Goal: Check status: Check status

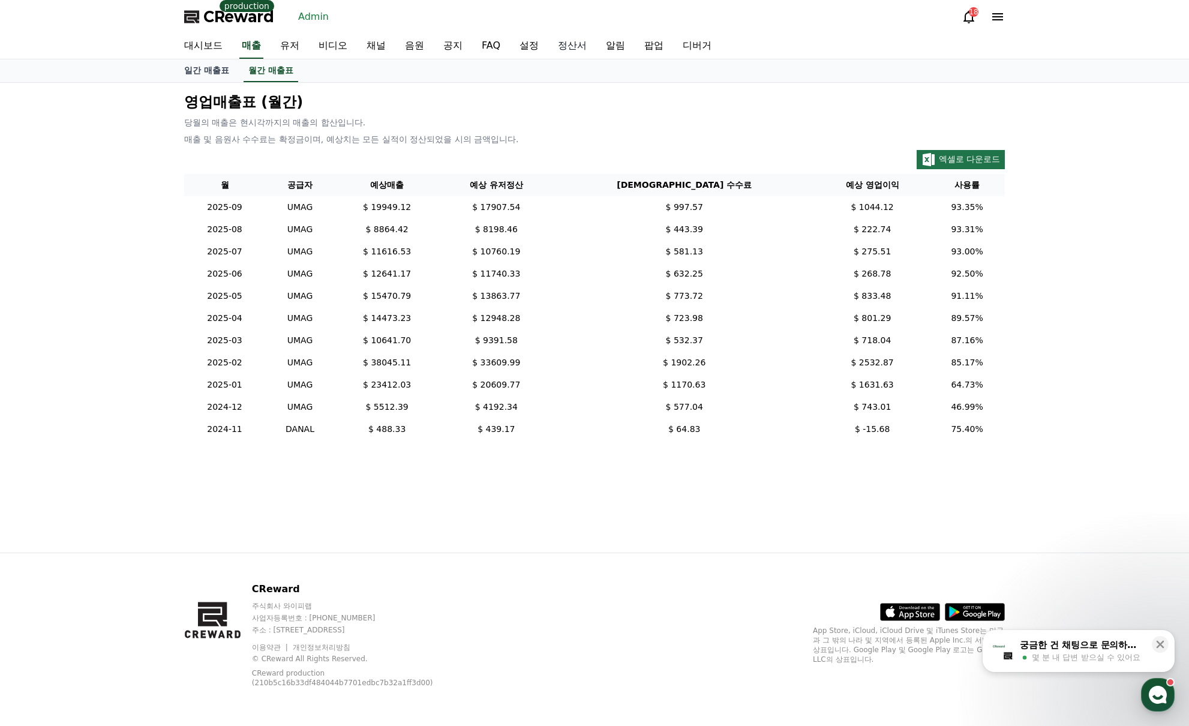
click at [560, 38] on link "정산서" at bounding box center [572, 46] width 48 height 25
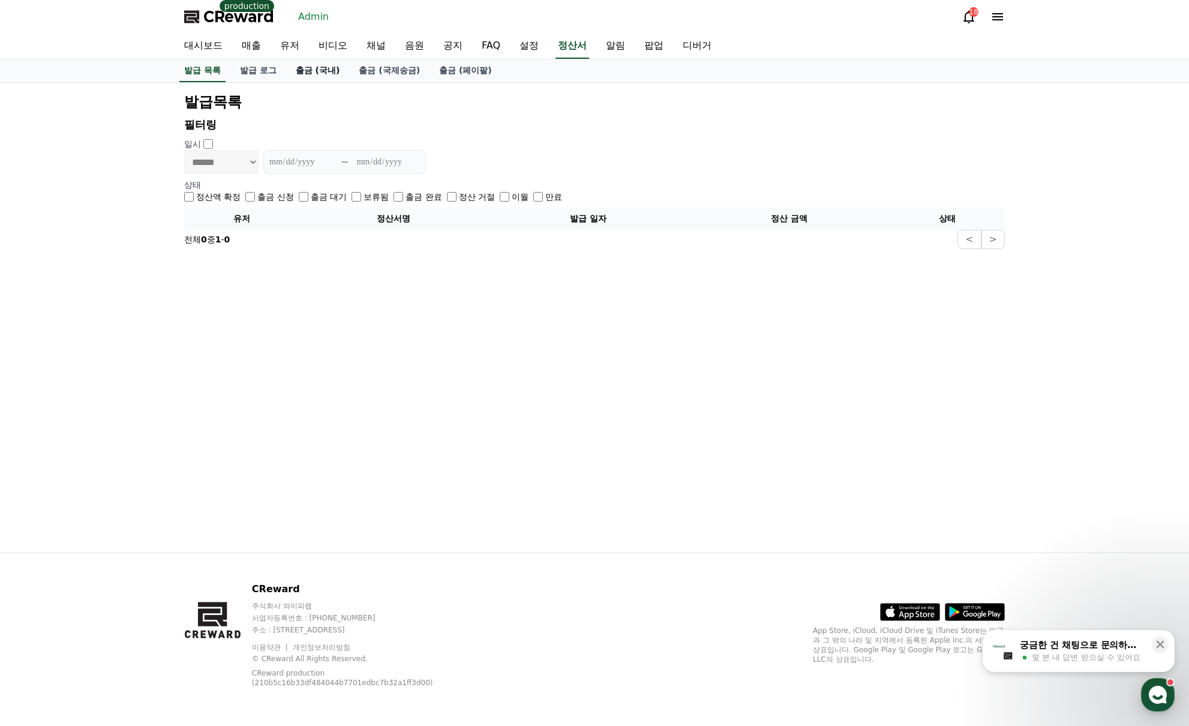
click at [327, 71] on link "출금 (국내)" at bounding box center [318, 70] width 64 height 23
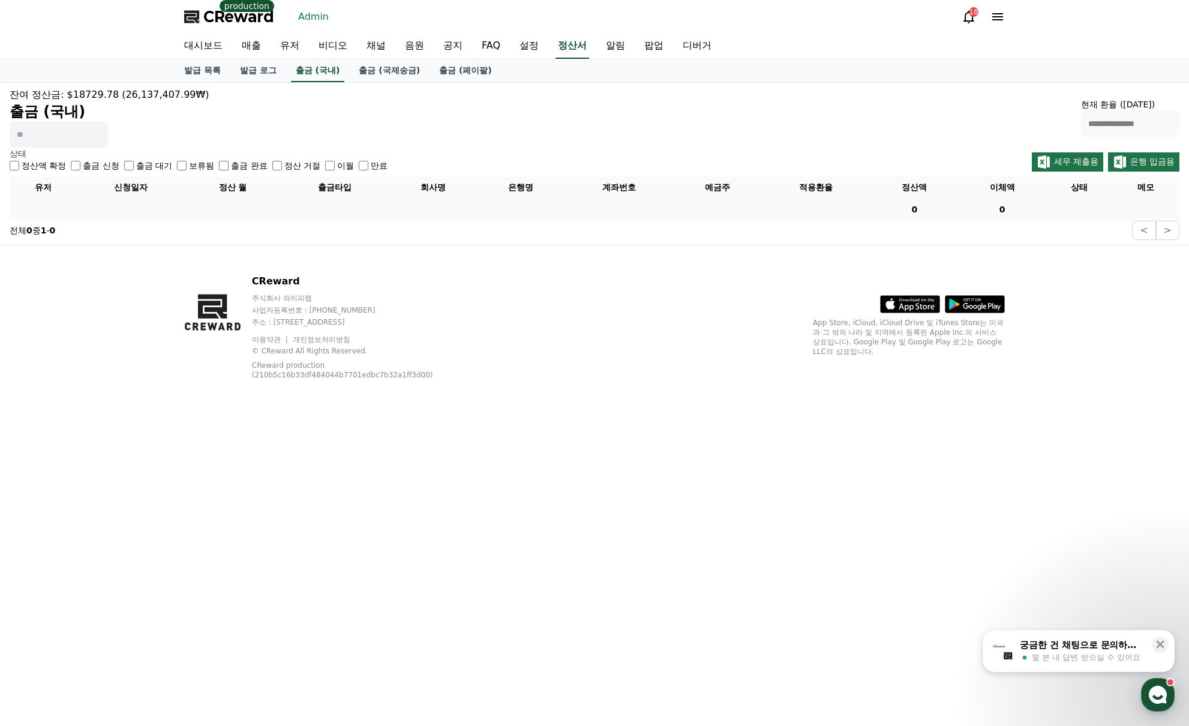
drag, startPoint x: 152, startPoint y: 169, endPoint x: 143, endPoint y: 169, distance: 8.4
click at [152, 167] on label "출금 대기" at bounding box center [154, 166] width 36 height 12
drag, startPoint x: 95, startPoint y: 164, endPoint x: 156, endPoint y: 169, distance: 60.7
click at [95, 164] on label "출금 신청" at bounding box center [101, 166] width 36 height 12
click at [143, 168] on label "출금 대기" at bounding box center [154, 166] width 36 height 12
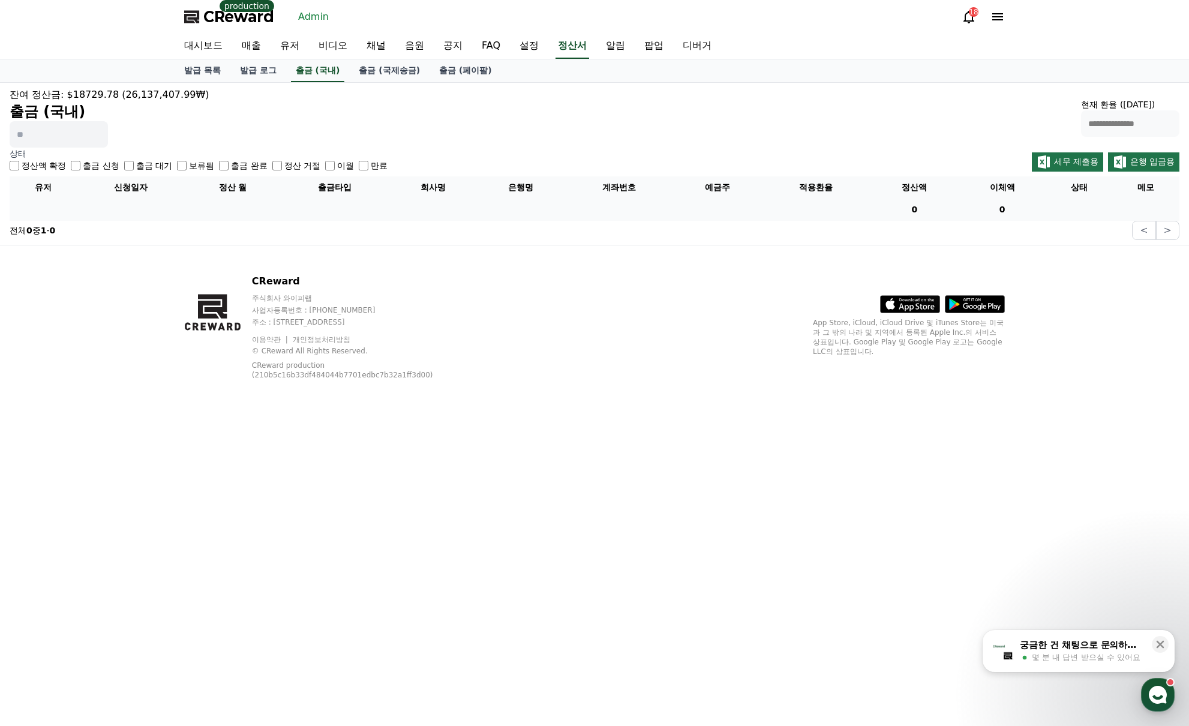
click at [242, 164] on label "출금 완료" at bounding box center [249, 166] width 36 height 12
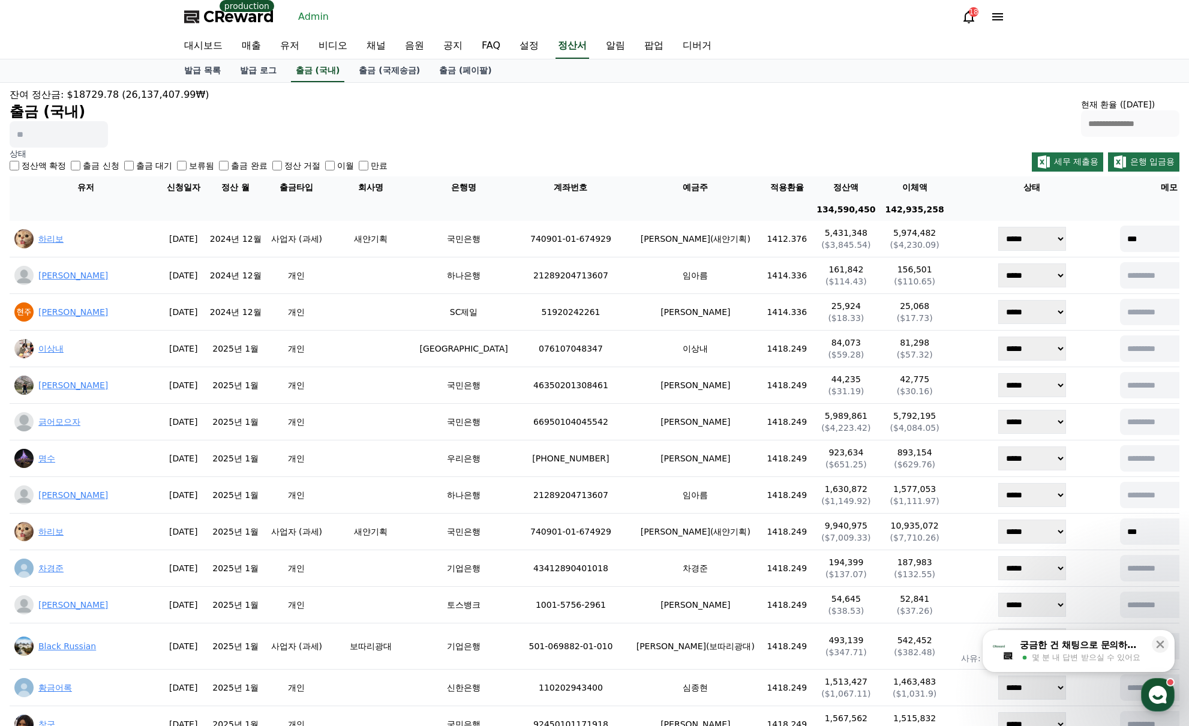
click at [583, 130] on div "**********" at bounding box center [595, 118] width 1170 height 60
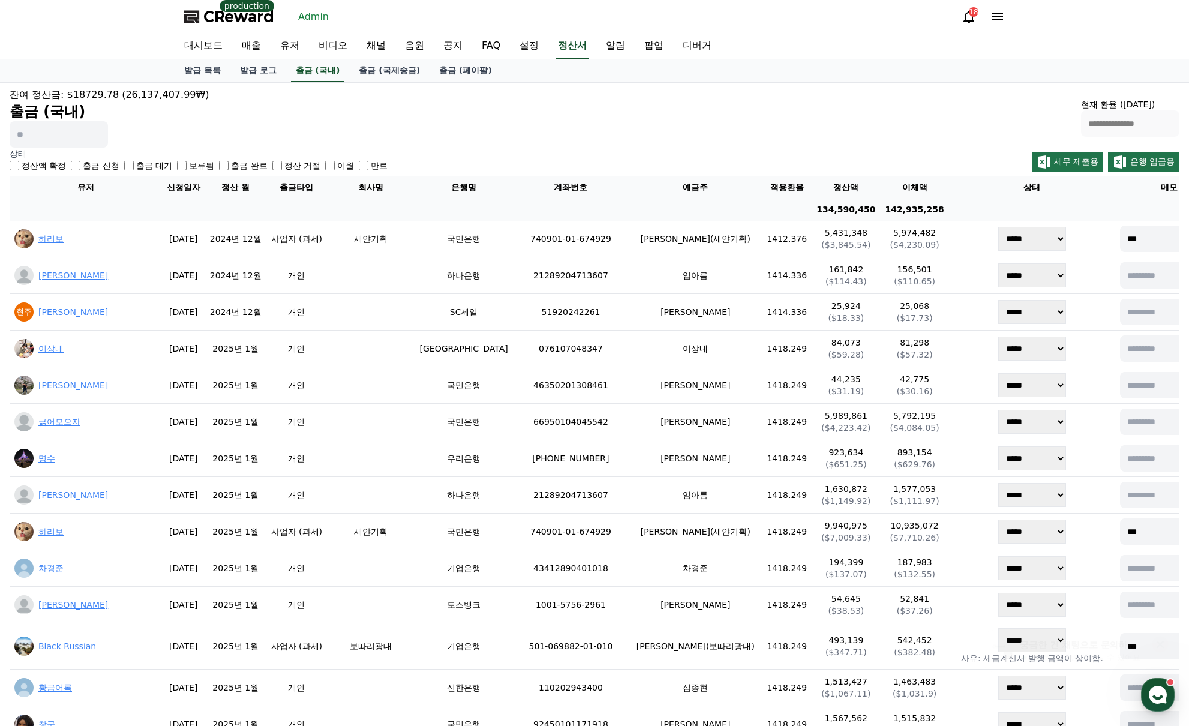
scroll to position [4149, 0]
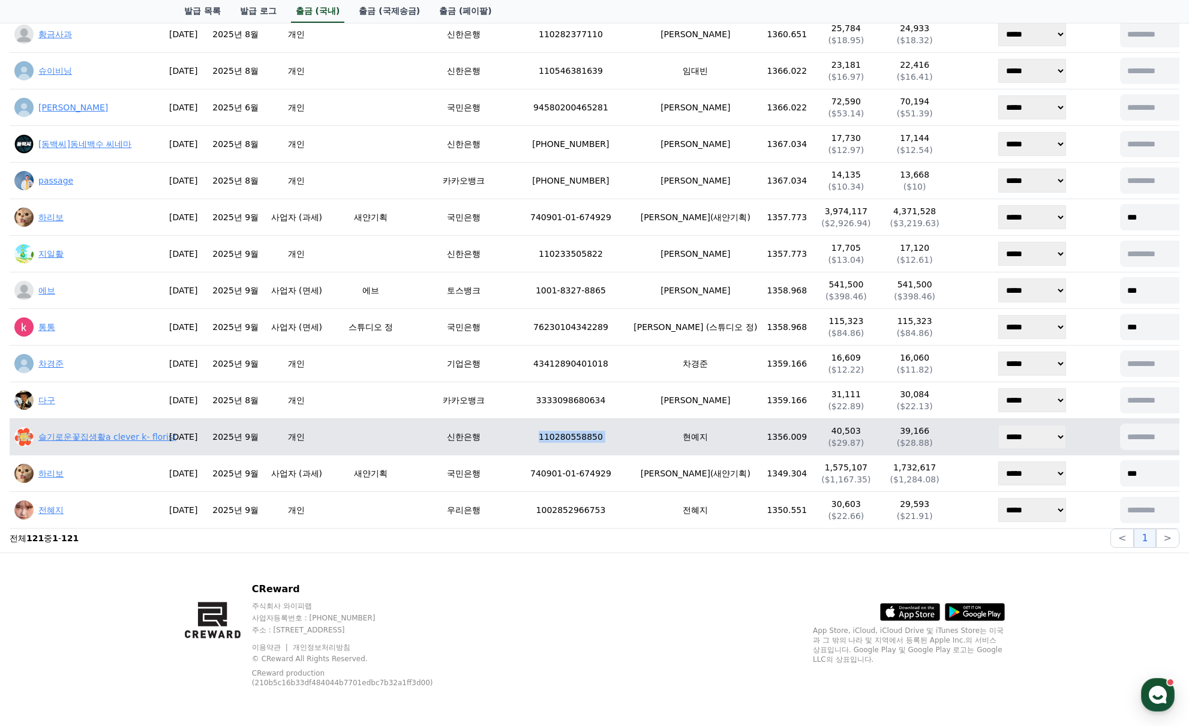
drag, startPoint x: 539, startPoint y: 439, endPoint x: 623, endPoint y: 442, distance: 84.6
click at [623, 442] on tr "슬기로운꽃집생활a clever k- florist [DATE] 2025년 9월 개인 신한은행 [FINANCIAL_ID] 현예지 1356.009…" at bounding box center [617, 437] width 1214 height 37
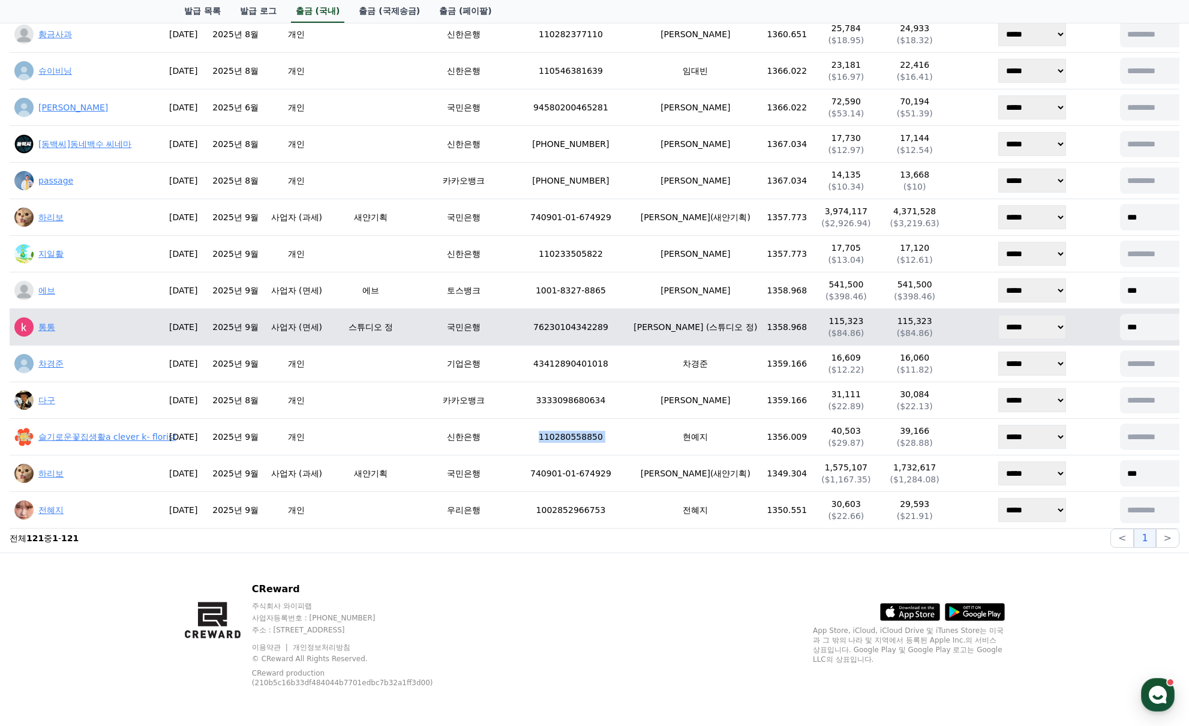
copy tr "110280558850"
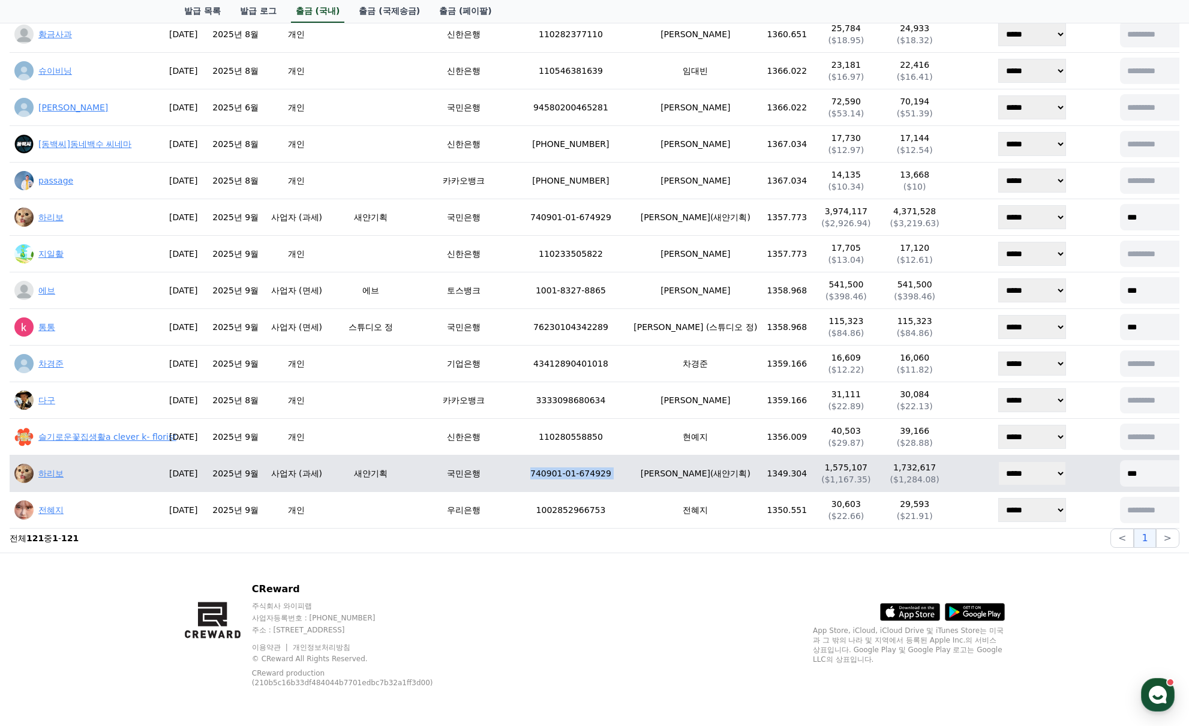
drag, startPoint x: 530, startPoint y: 467, endPoint x: 619, endPoint y: 472, distance: 88.9
click at [619, 472] on tr "하리보 [DATE] 2025년 9월 사업자 (과세) 새얀기획 국민은행 [FINANCIAL_ID] [PERSON_NAME](새얀기획) 1349.…" at bounding box center [617, 473] width 1214 height 37
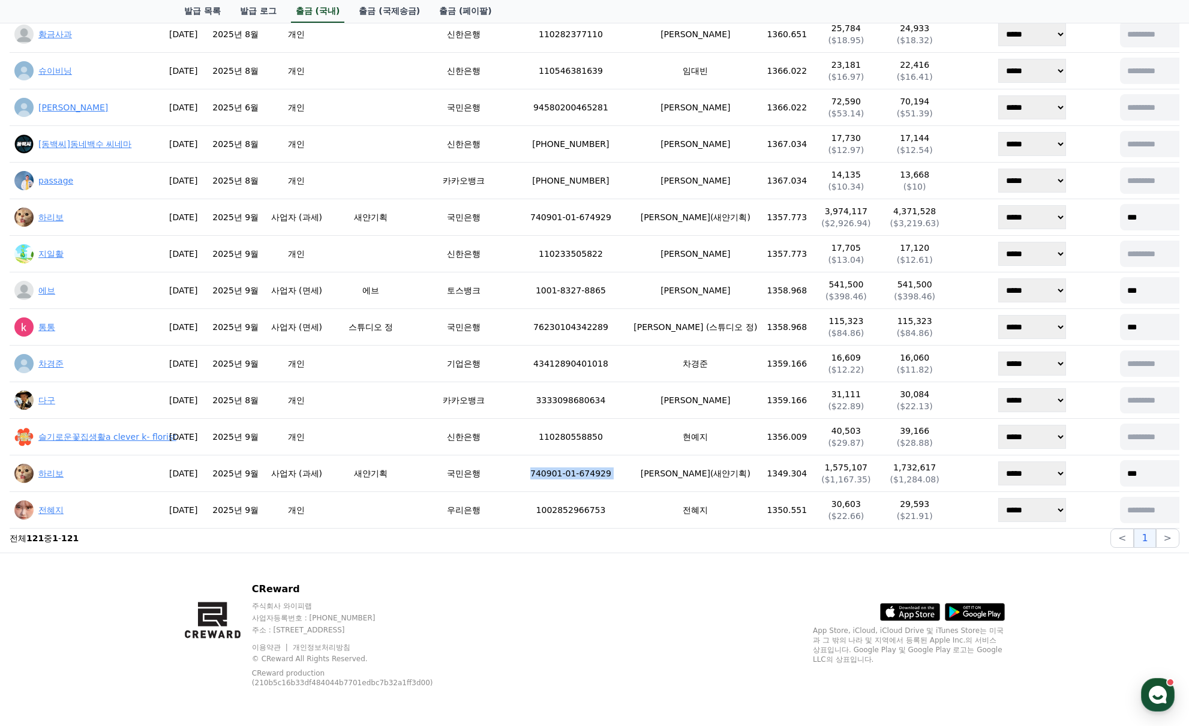
copy tr "740901-01-674929"
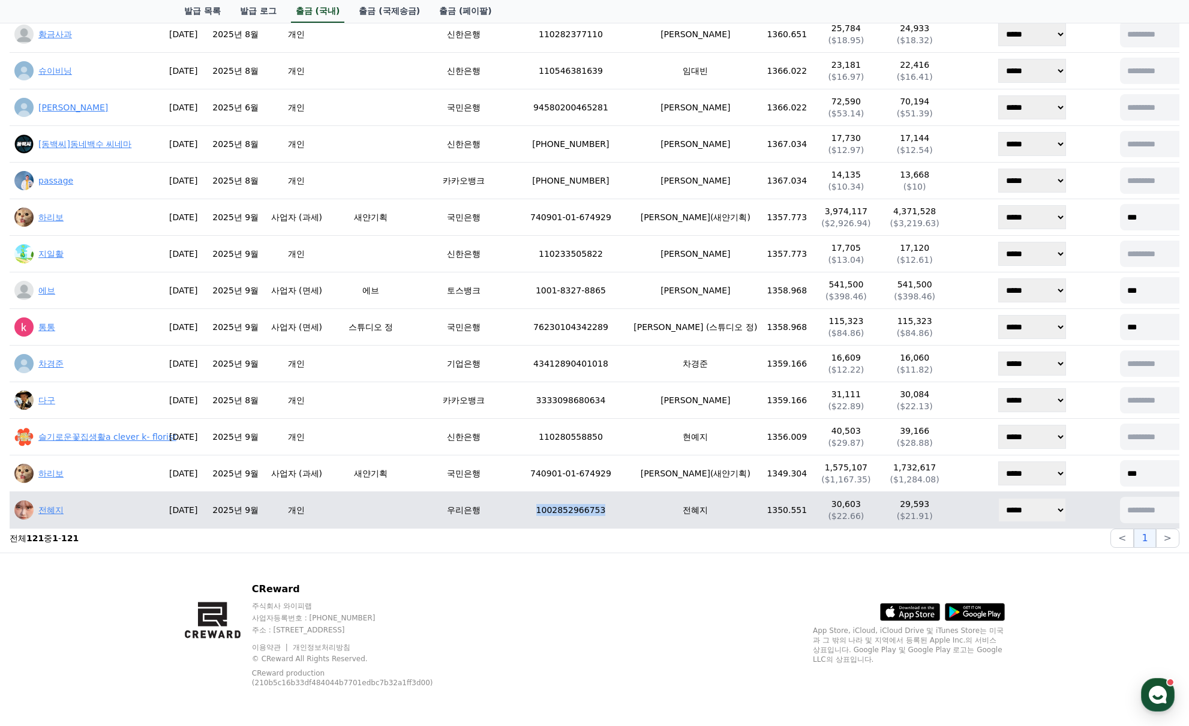
drag, startPoint x: 536, startPoint y: 512, endPoint x: 605, endPoint y: 517, distance: 69.1
click at [605, 517] on td "1002852966753" at bounding box center [571, 510] width 116 height 37
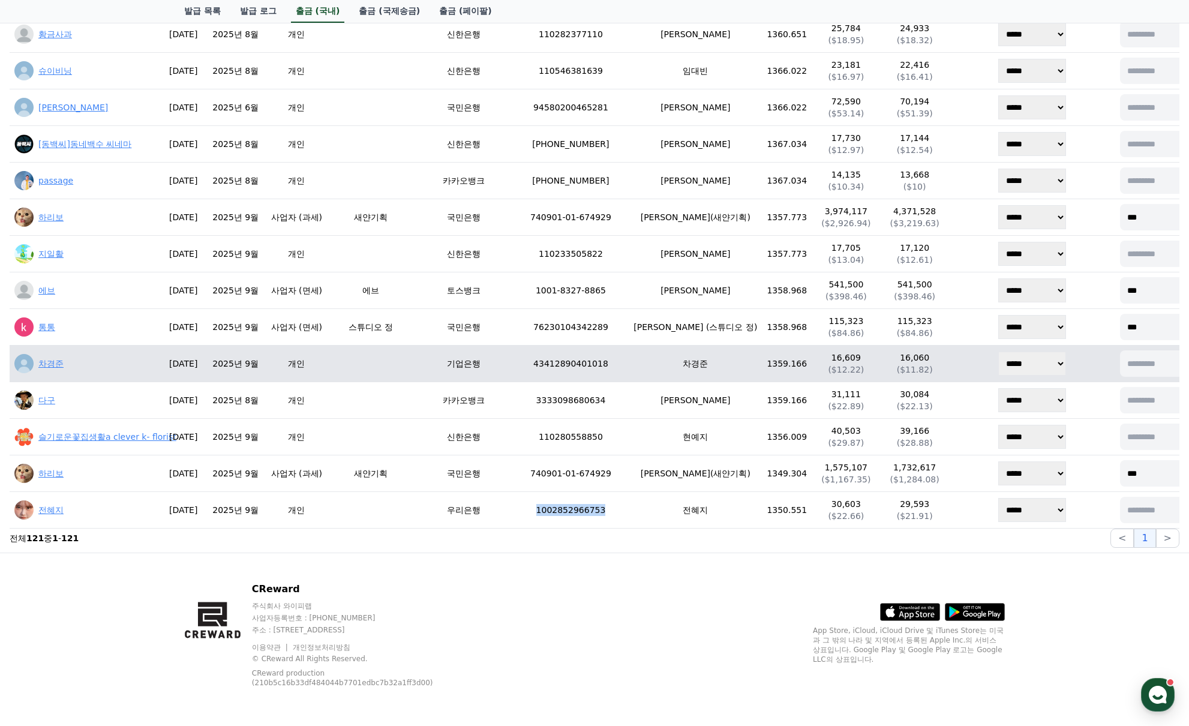
copy td "1002852966753"
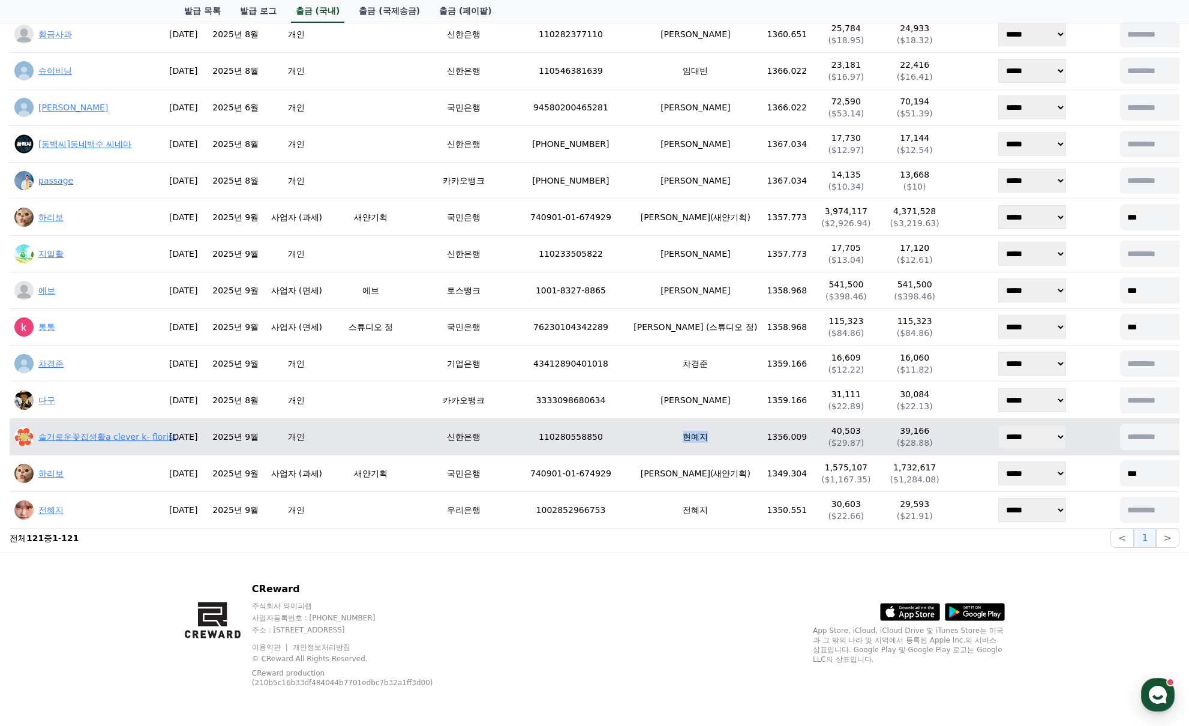
drag, startPoint x: 629, startPoint y: 436, endPoint x: 704, endPoint y: 437, distance: 74.4
click at [704, 437] on td "현예지" at bounding box center [695, 437] width 133 height 37
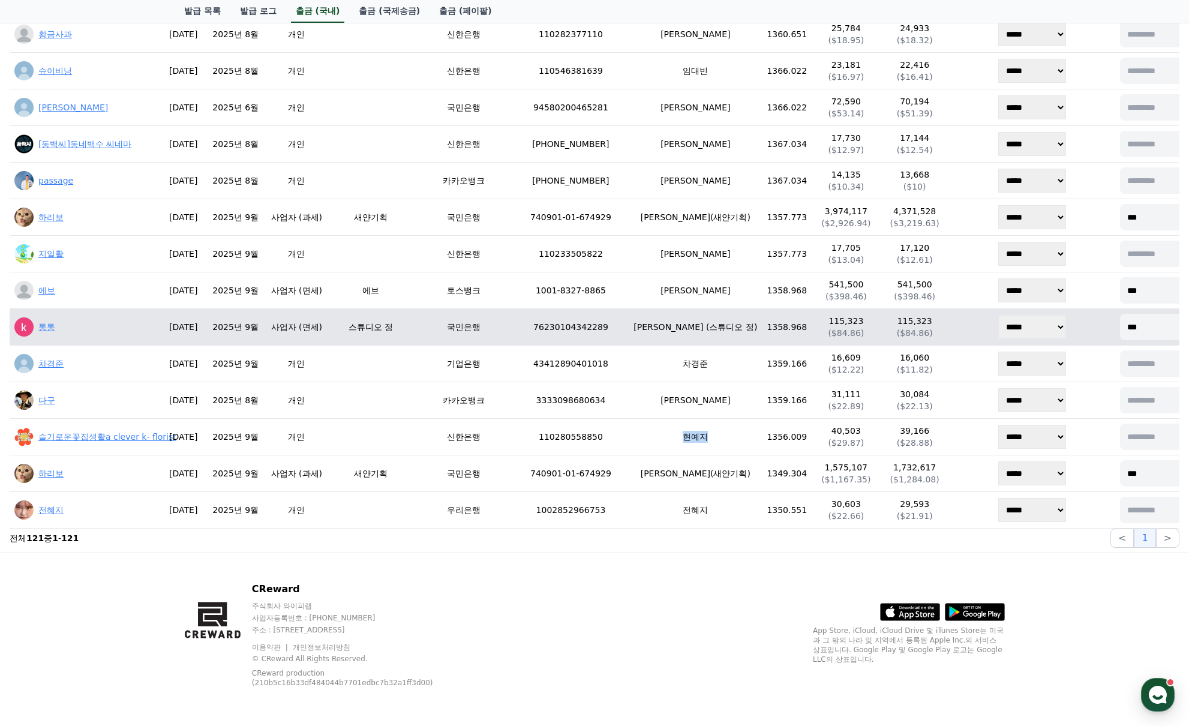
copy td "현예지"
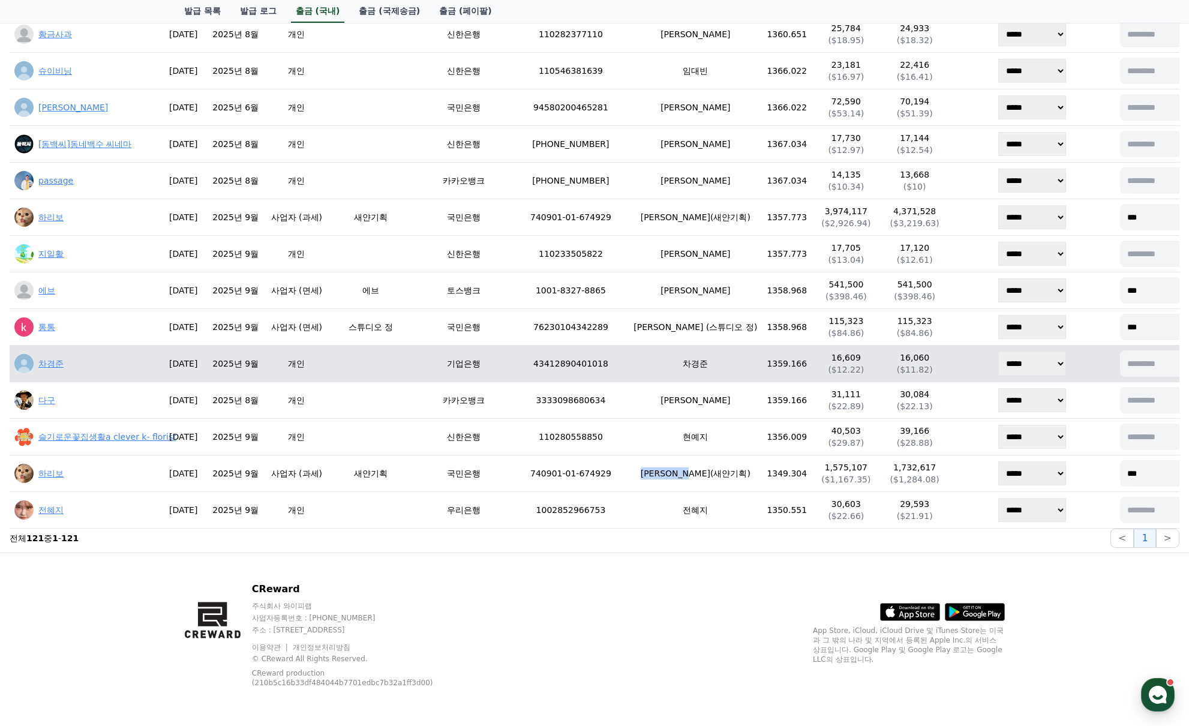
drag, startPoint x: 692, startPoint y: 473, endPoint x: 1173, endPoint y: 357, distance: 495.6
click at [702, 475] on td "[PERSON_NAME](새얀기획)" at bounding box center [695, 473] width 133 height 37
copy td "[PERSON_NAME](새얀기획)"
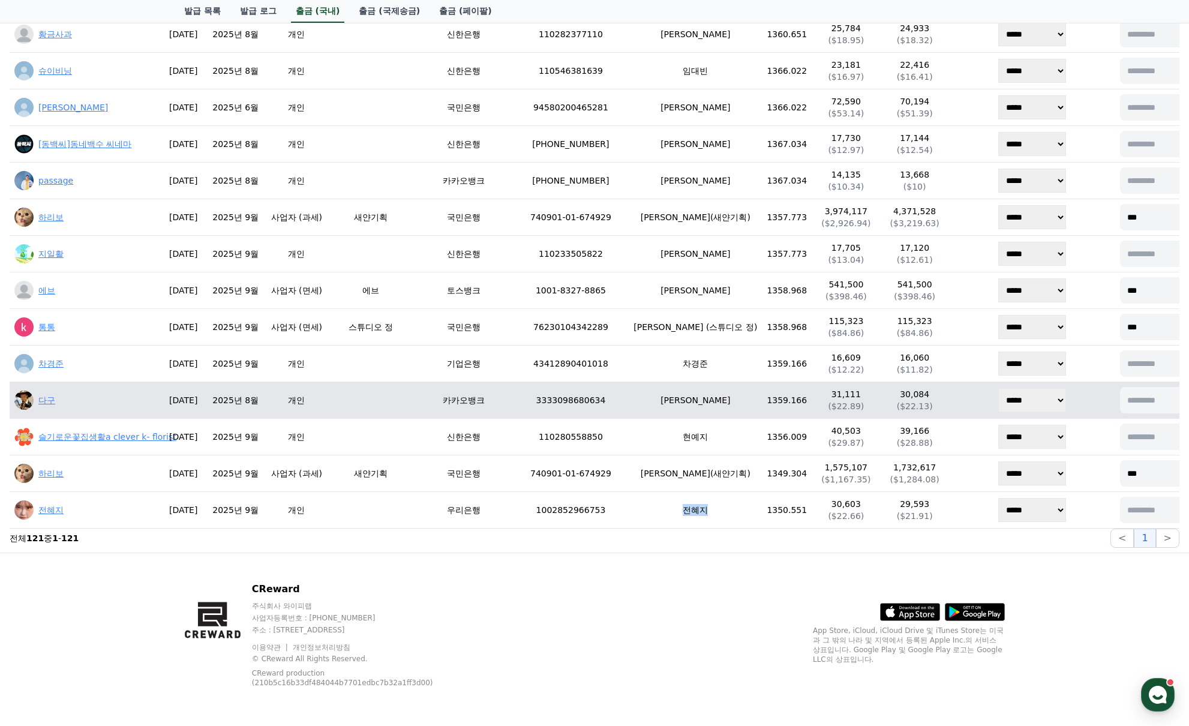
drag, startPoint x: 638, startPoint y: 509, endPoint x: 1144, endPoint y: 412, distance: 514.9
click at [701, 512] on td "전혜지" at bounding box center [695, 510] width 133 height 37
copy td "전혜지"
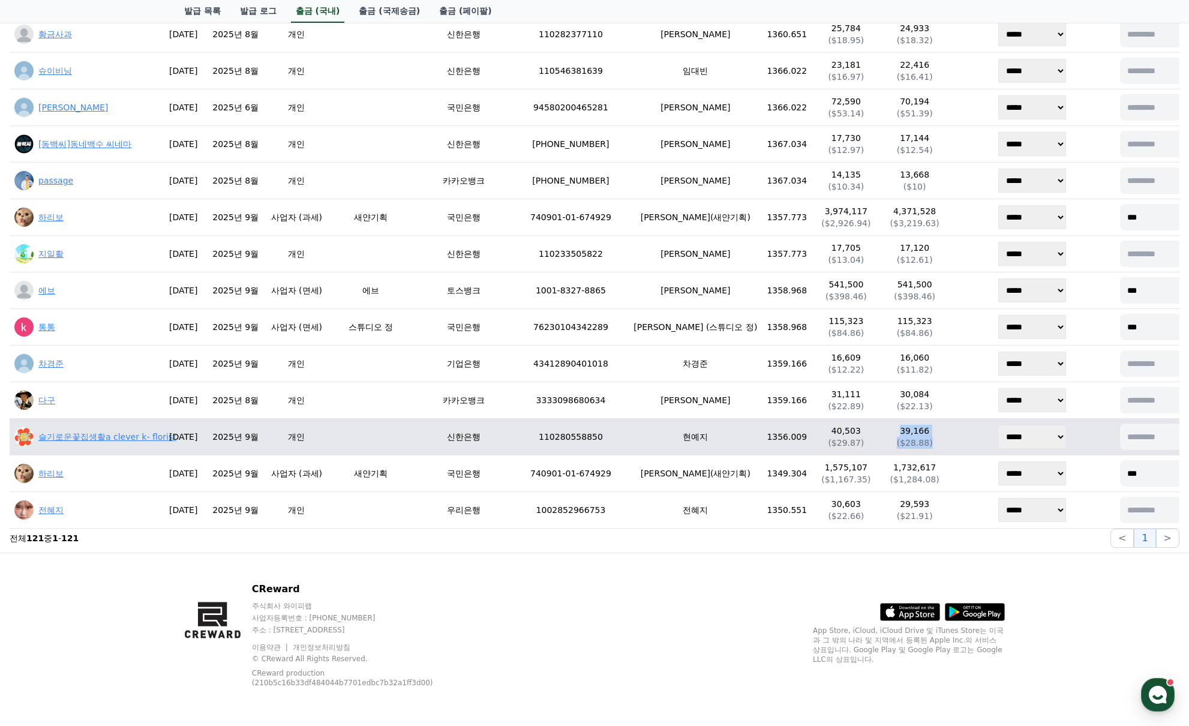
drag, startPoint x: 841, startPoint y: 435, endPoint x: 901, endPoint y: 435, distance: 60.0
click at [901, 435] on tr "슬기로운꽃집생활a clever k- florist [DATE] 2025년 9월 개인 신한은행 [FINANCIAL_ID] 현예지 1356.009…" at bounding box center [617, 437] width 1214 height 37
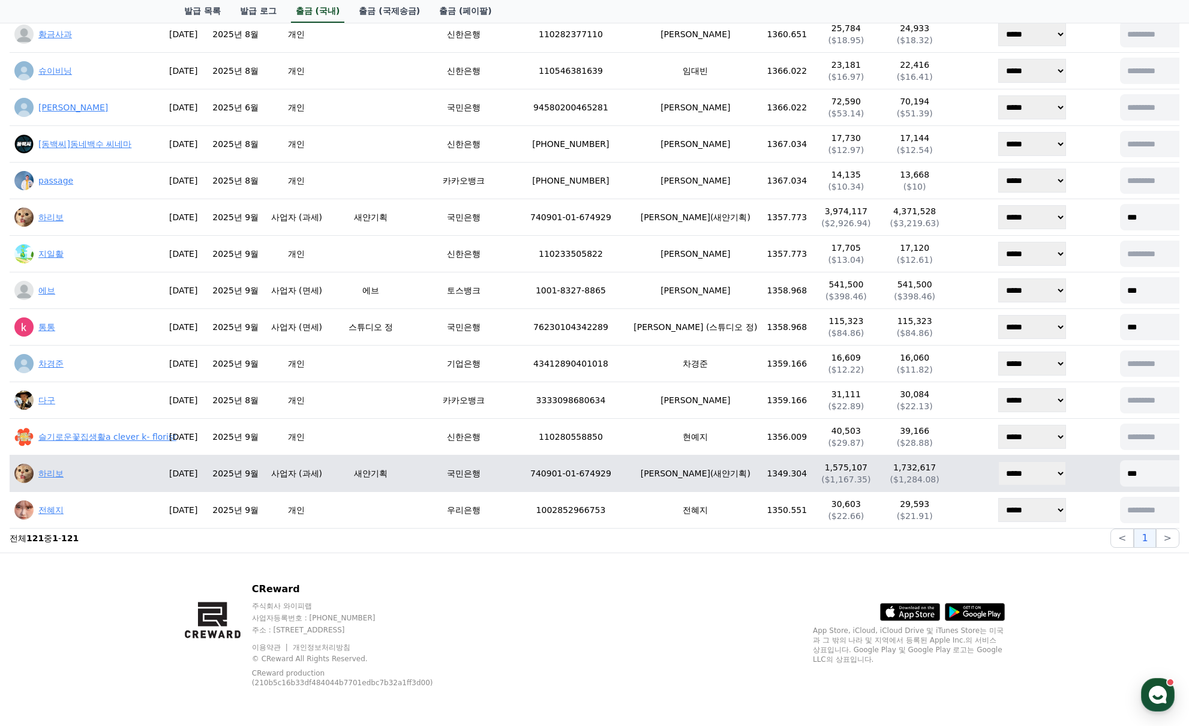
click at [848, 560] on div "CReward 주식회사 와이피랩 사업자등록번호 : [PHONE_NUMBER] 주소 : [STREET_ADDRESS] 이용약관 개인정보처리방침 …" at bounding box center [595, 639] width 840 height 173
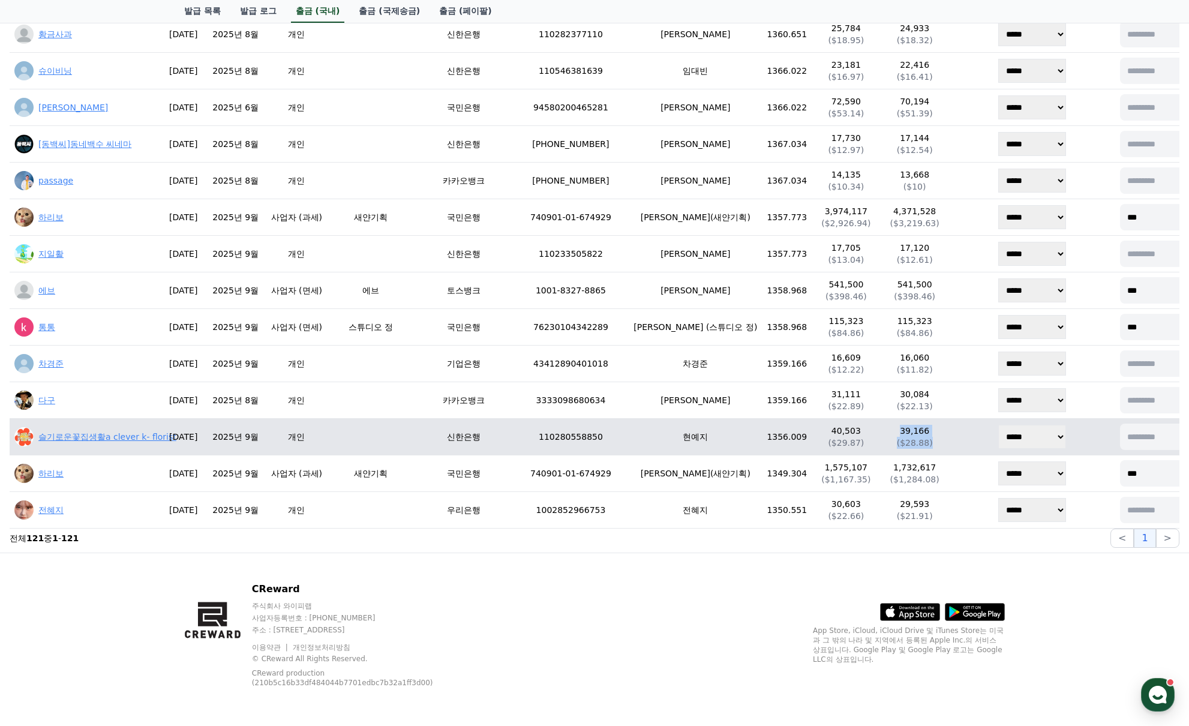
drag, startPoint x: 840, startPoint y: 432, endPoint x: 886, endPoint y: 428, distance: 46.3
click at [886, 428] on tr "슬기로운꽃집생활a clever k- florist [DATE] 2025년 9월 개인 신한은행 [FINANCIAL_ID] 현예지 1356.009…" at bounding box center [617, 437] width 1214 height 37
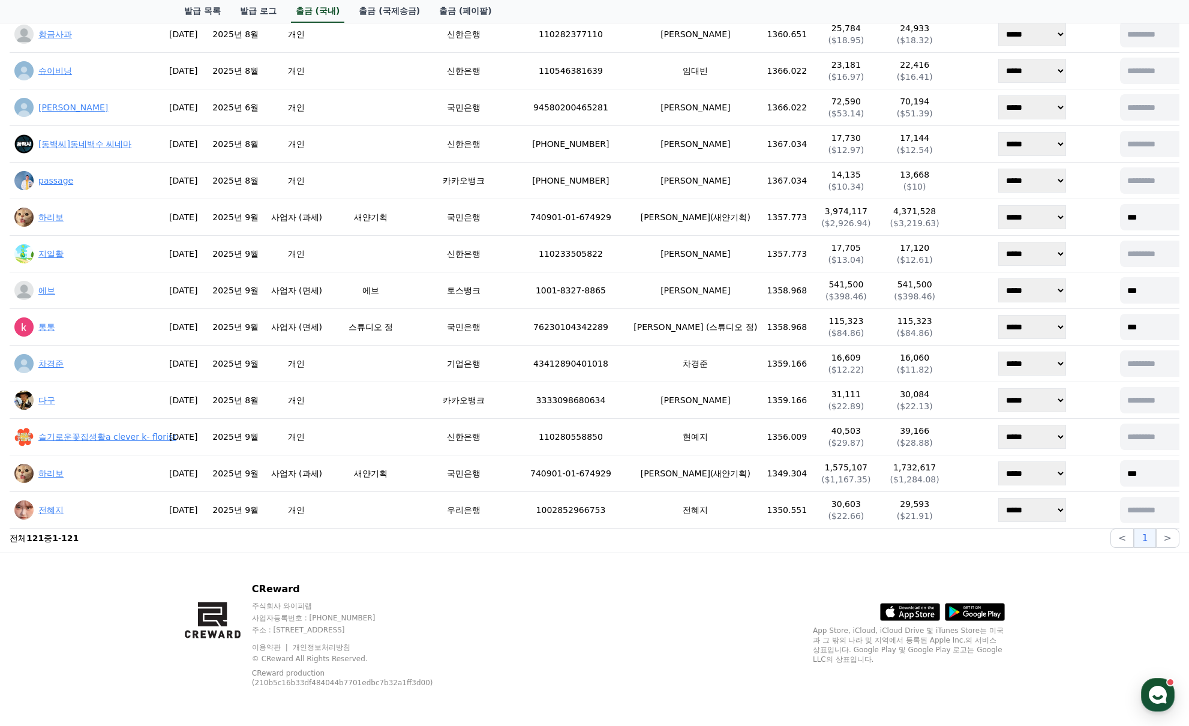
drag, startPoint x: 823, startPoint y: 616, endPoint x: 827, endPoint y: 596, distance: 20.8
click at [824, 614] on div ".st0 { fill: #a6a6a6; } .st1 { stroke: #ffffff; stroke-width: 0.2; stroke-miter…" at bounding box center [909, 601] width 192 height 39
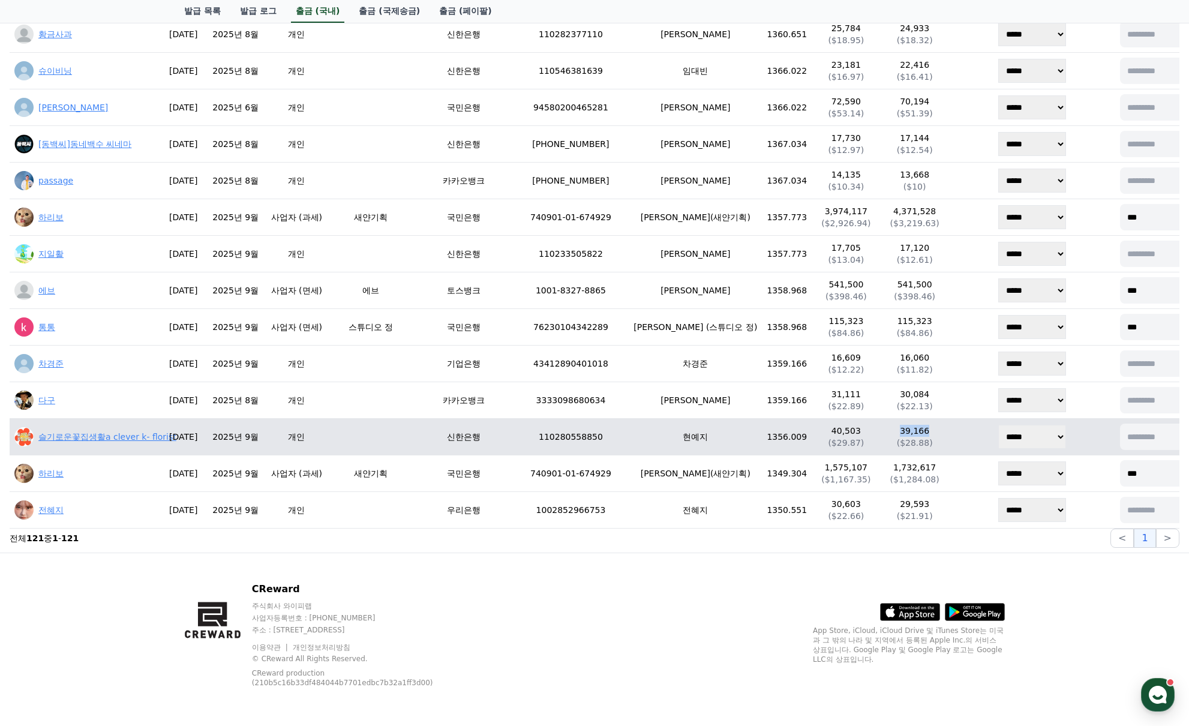
drag, startPoint x: 842, startPoint y: 430, endPoint x: 878, endPoint y: 425, distance: 35.8
click at [885, 425] on p "39,166" at bounding box center [914, 431] width 59 height 12
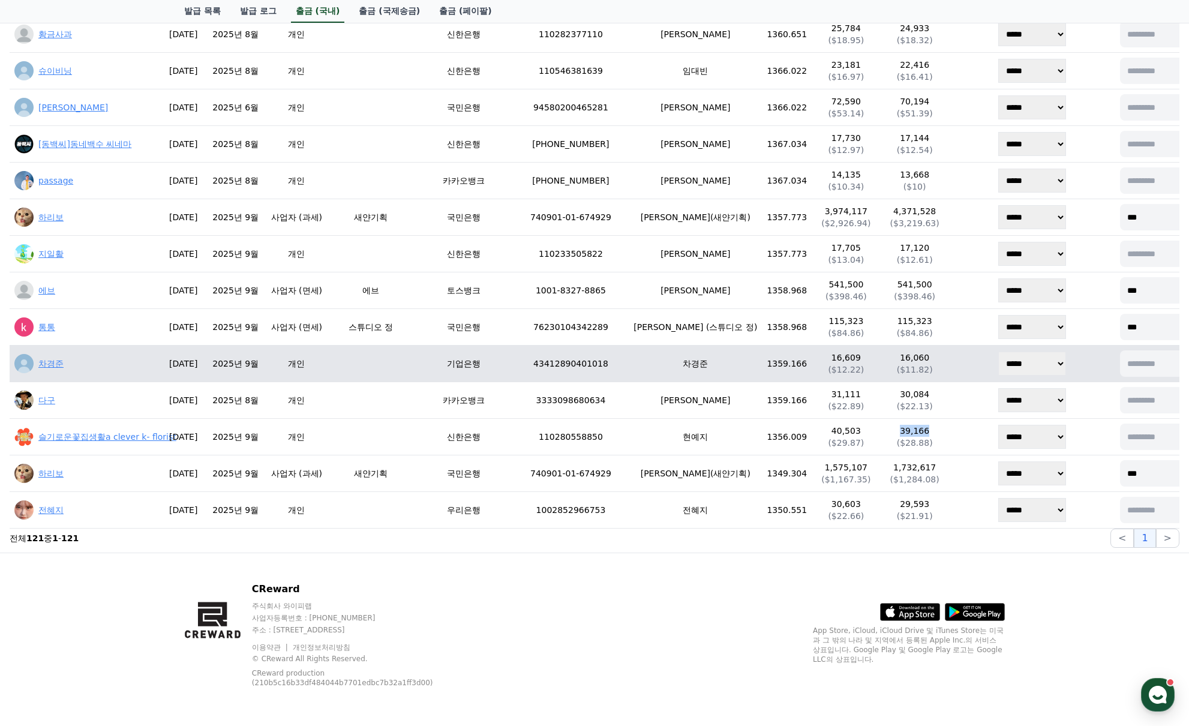
copy p "39,166"
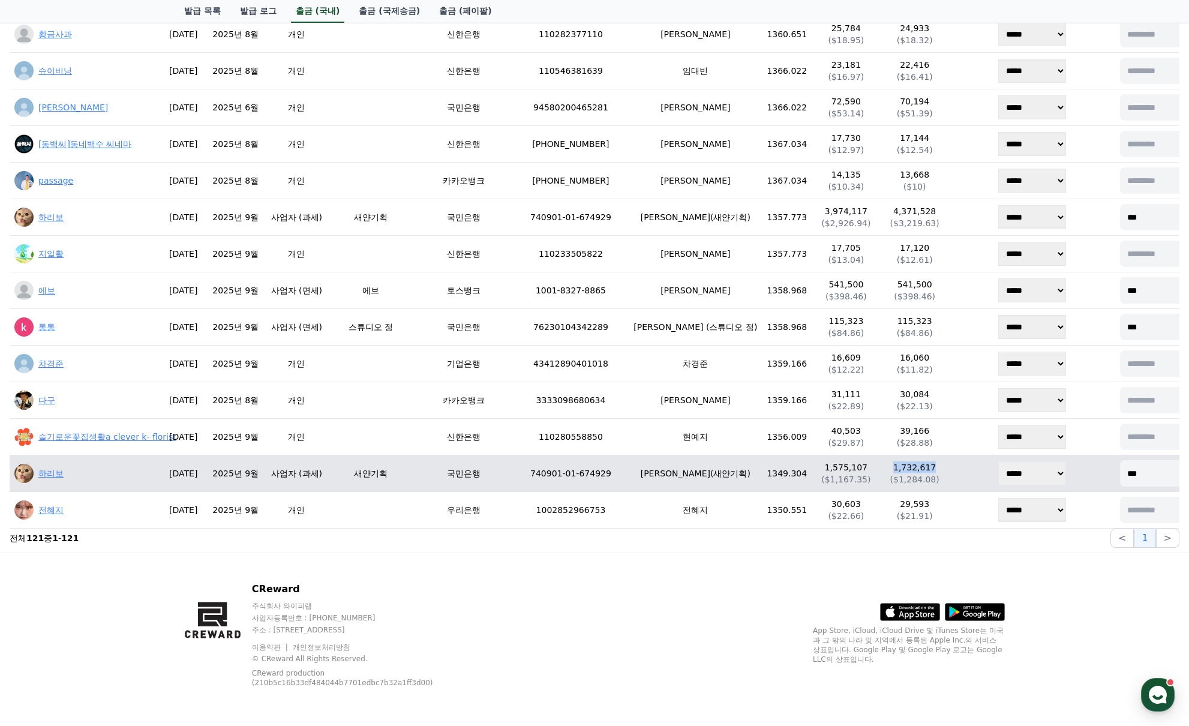
drag, startPoint x: 826, startPoint y: 464, endPoint x: 876, endPoint y: 464, distance: 50.4
click at [885, 464] on p "1,732,617" at bounding box center [914, 467] width 59 height 12
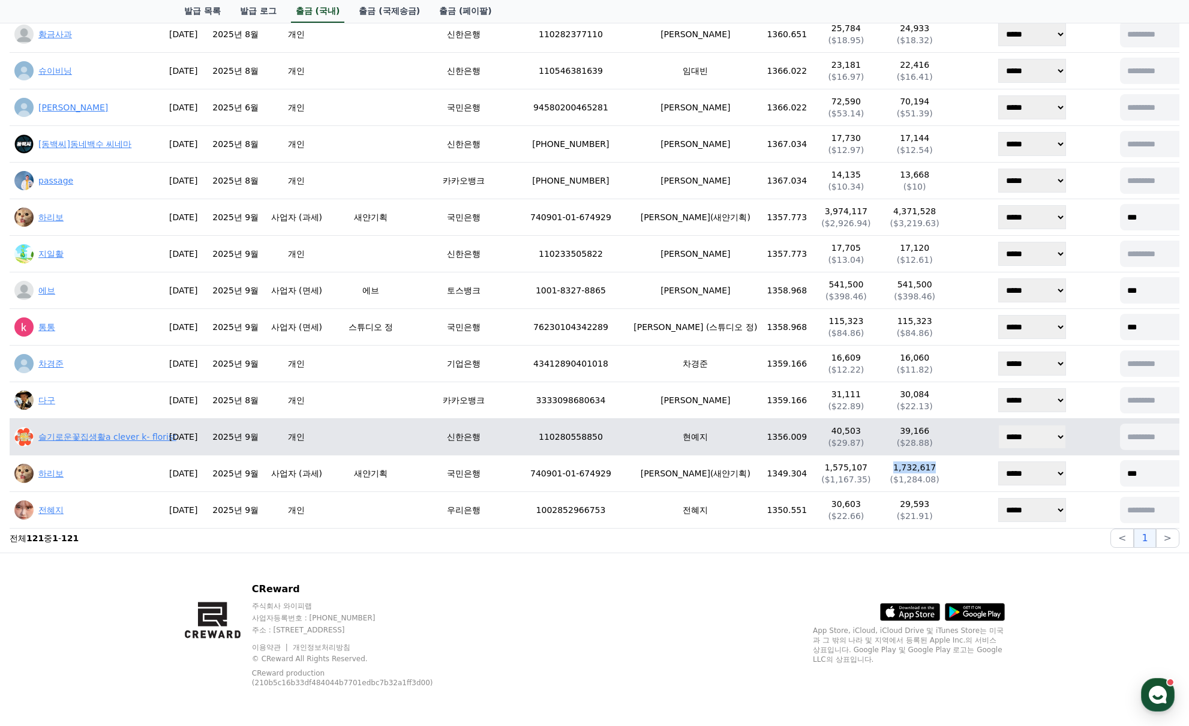
copy p "1,732,617"
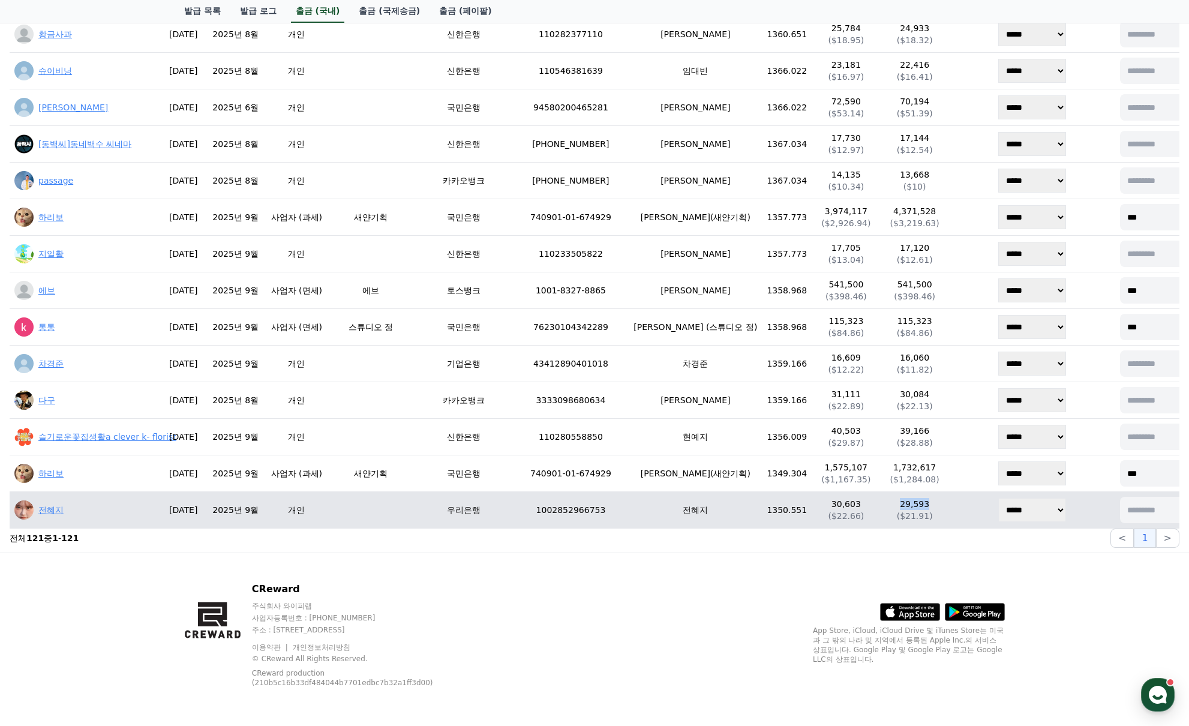
drag, startPoint x: 846, startPoint y: 499, endPoint x: 870, endPoint y: 500, distance: 24.0
click at [885, 500] on p "29,593" at bounding box center [914, 504] width 59 height 12
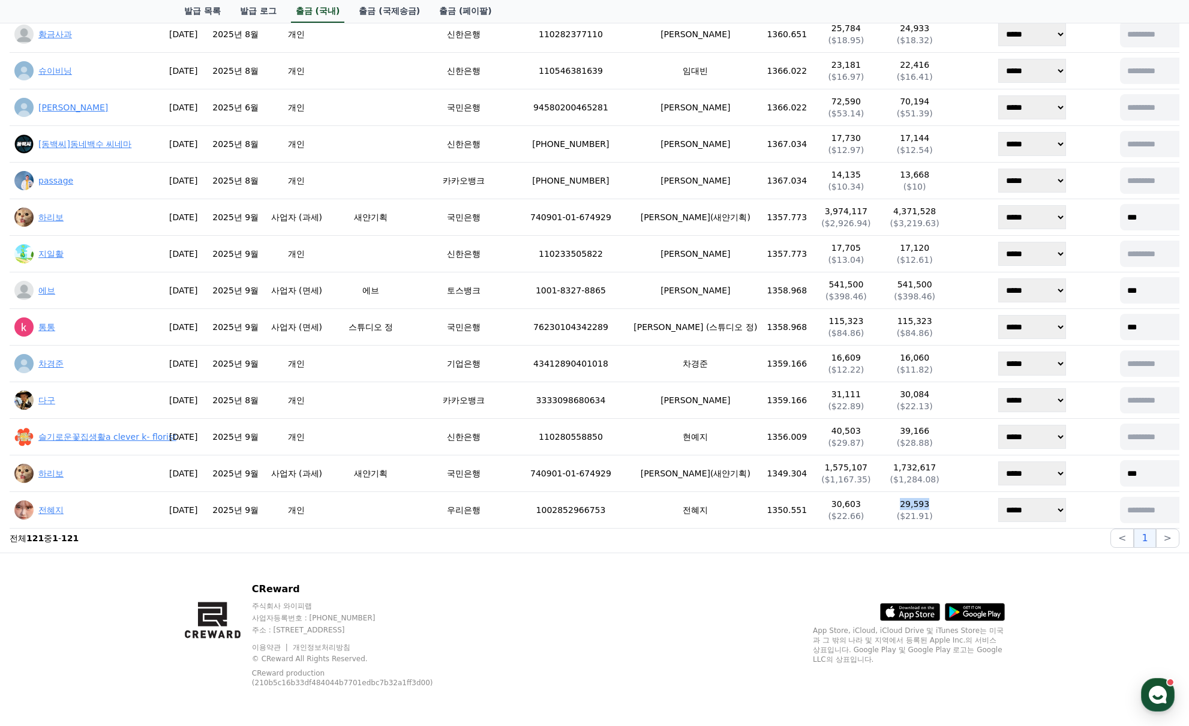
copy p "29,593"
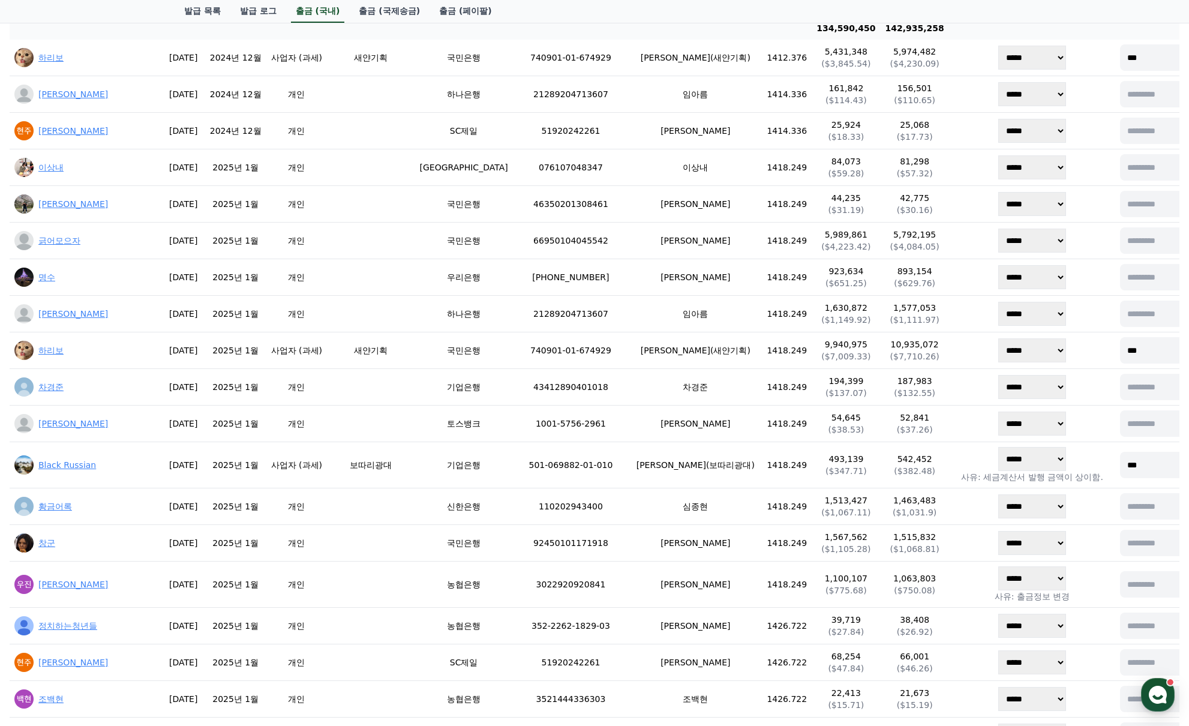
scroll to position [0, 0]
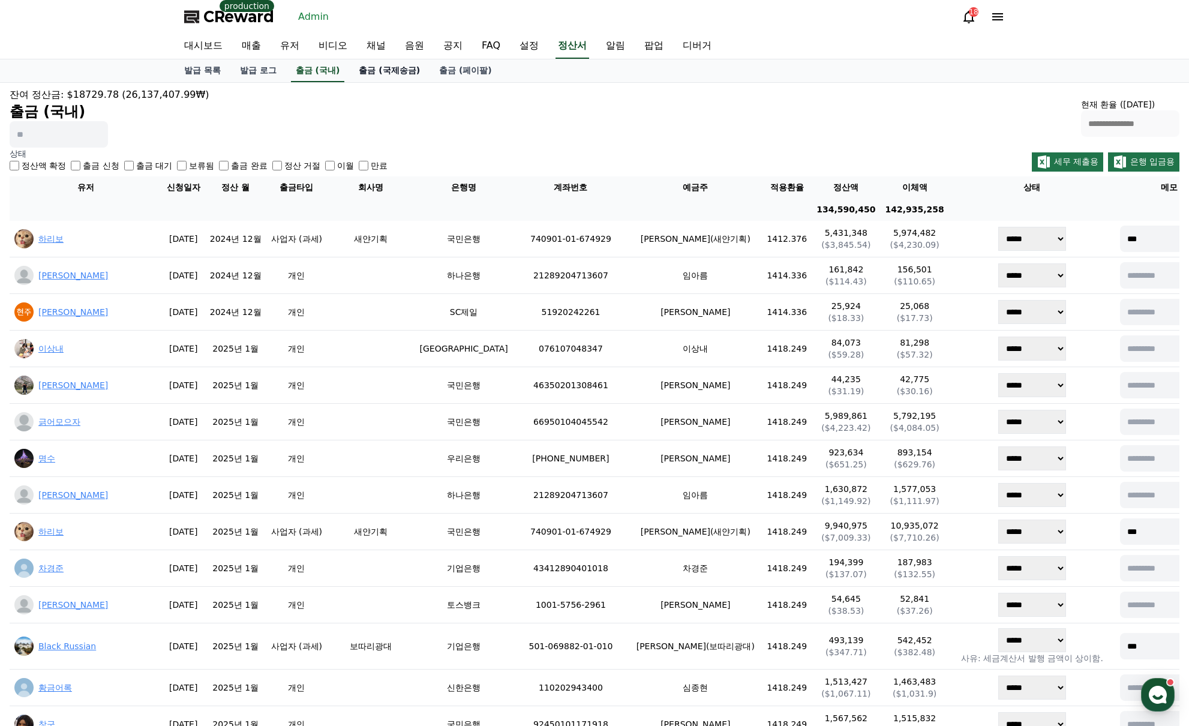
click at [407, 71] on link "출금 (국제송금)" at bounding box center [389, 70] width 80 height 23
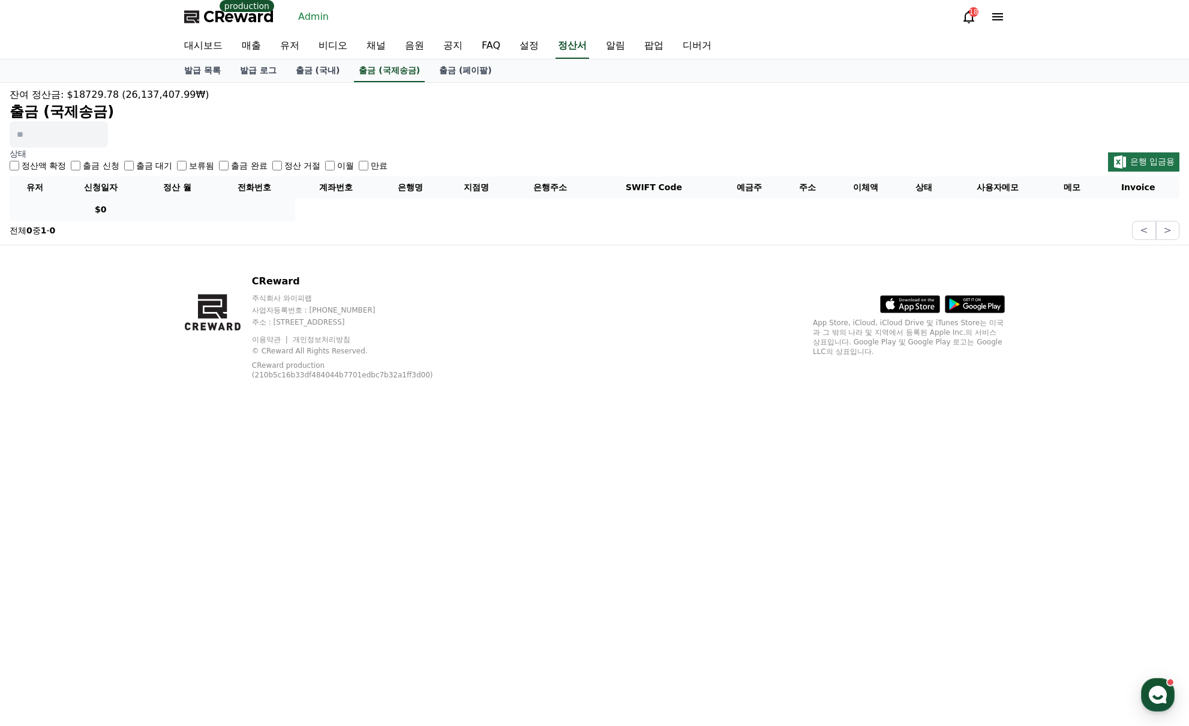
click at [84, 164] on label "출금 신청" at bounding box center [101, 166] width 36 height 12
click at [244, 166] on label "출금 완료" at bounding box center [249, 166] width 36 height 12
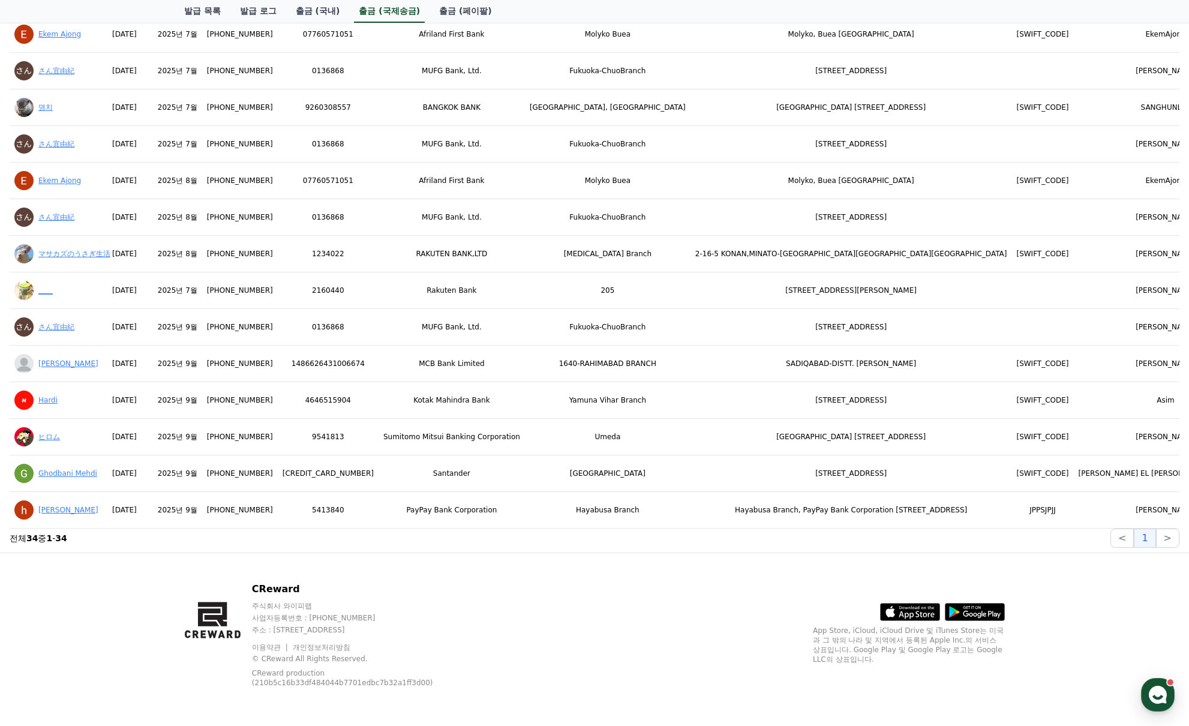
scroll to position [0, 715]
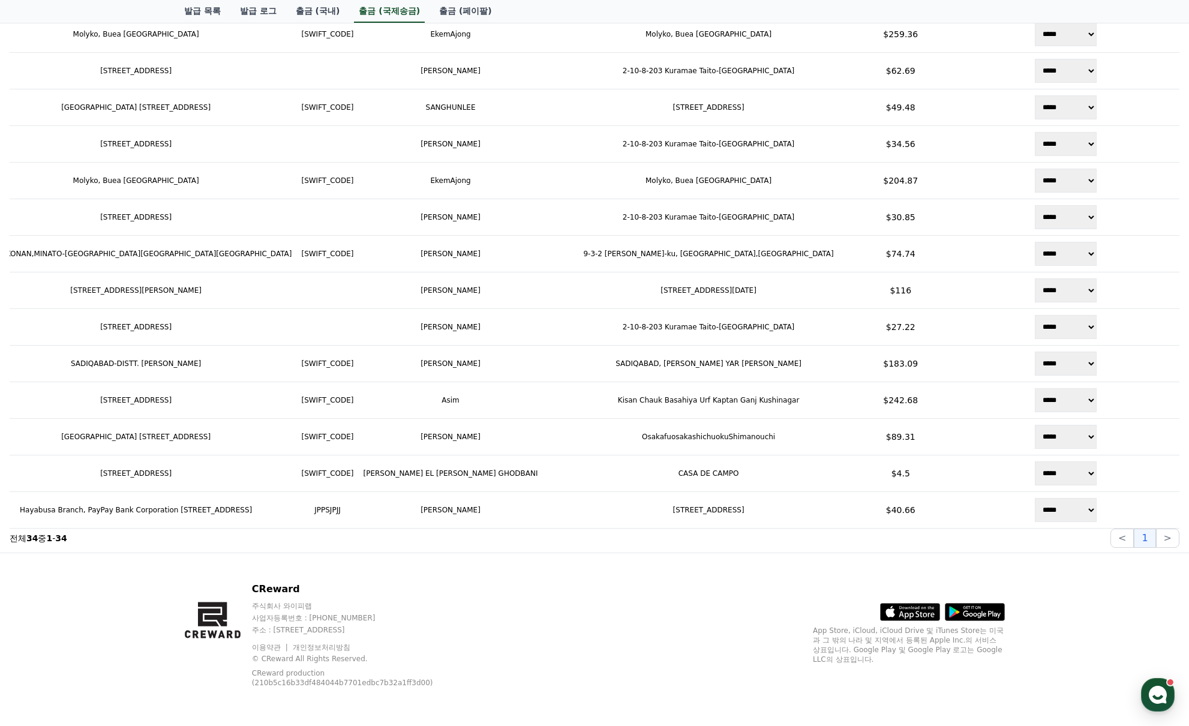
click at [717, 592] on div "CReward 주식회사 와이피랩 사업자등록번호 : [PHONE_NUMBER] 주소 : [STREET_ADDRESS] 이용약관 개인정보처리방침 …" at bounding box center [595, 639] width 840 height 173
